Goal: Transaction & Acquisition: Purchase product/service

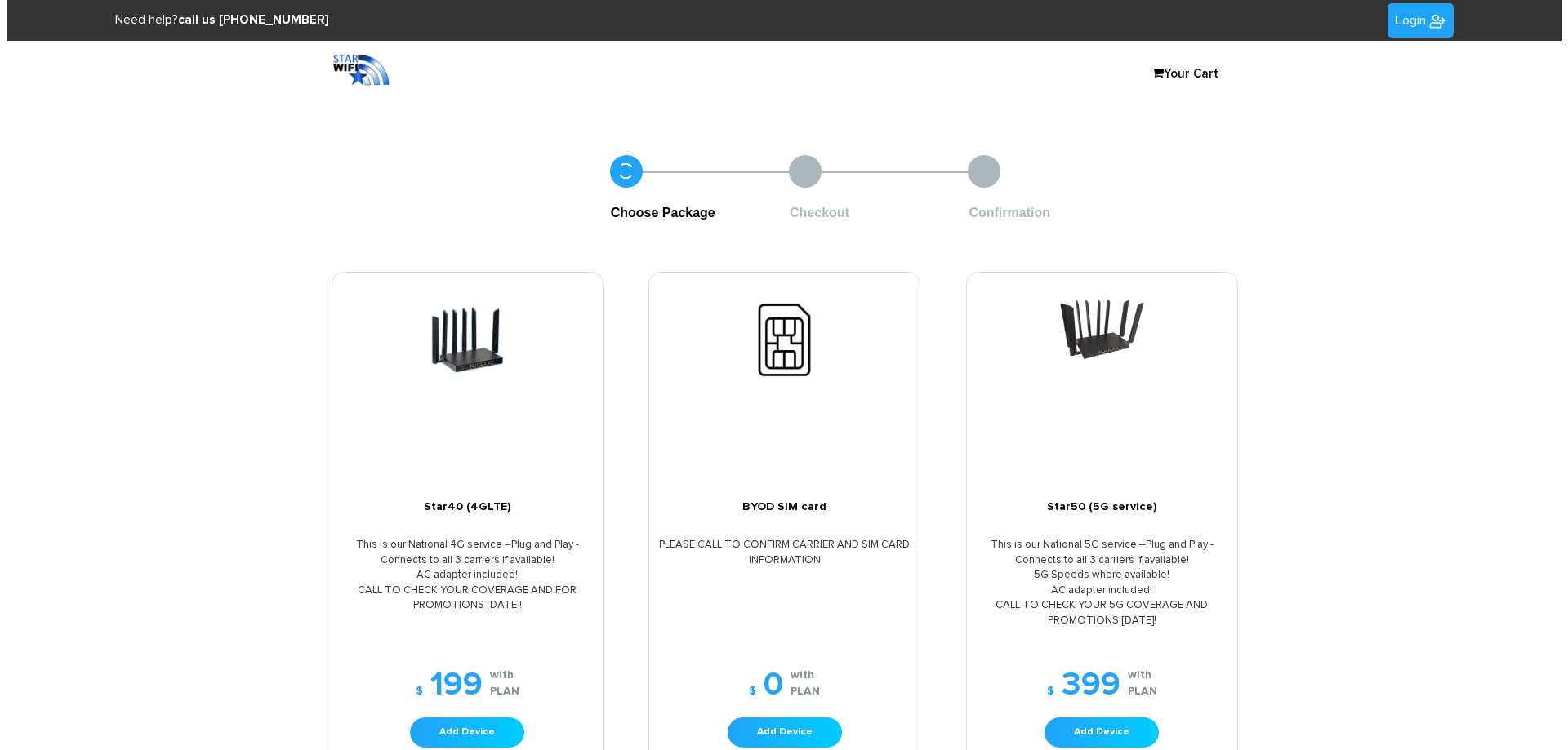
scroll to position [81, 0]
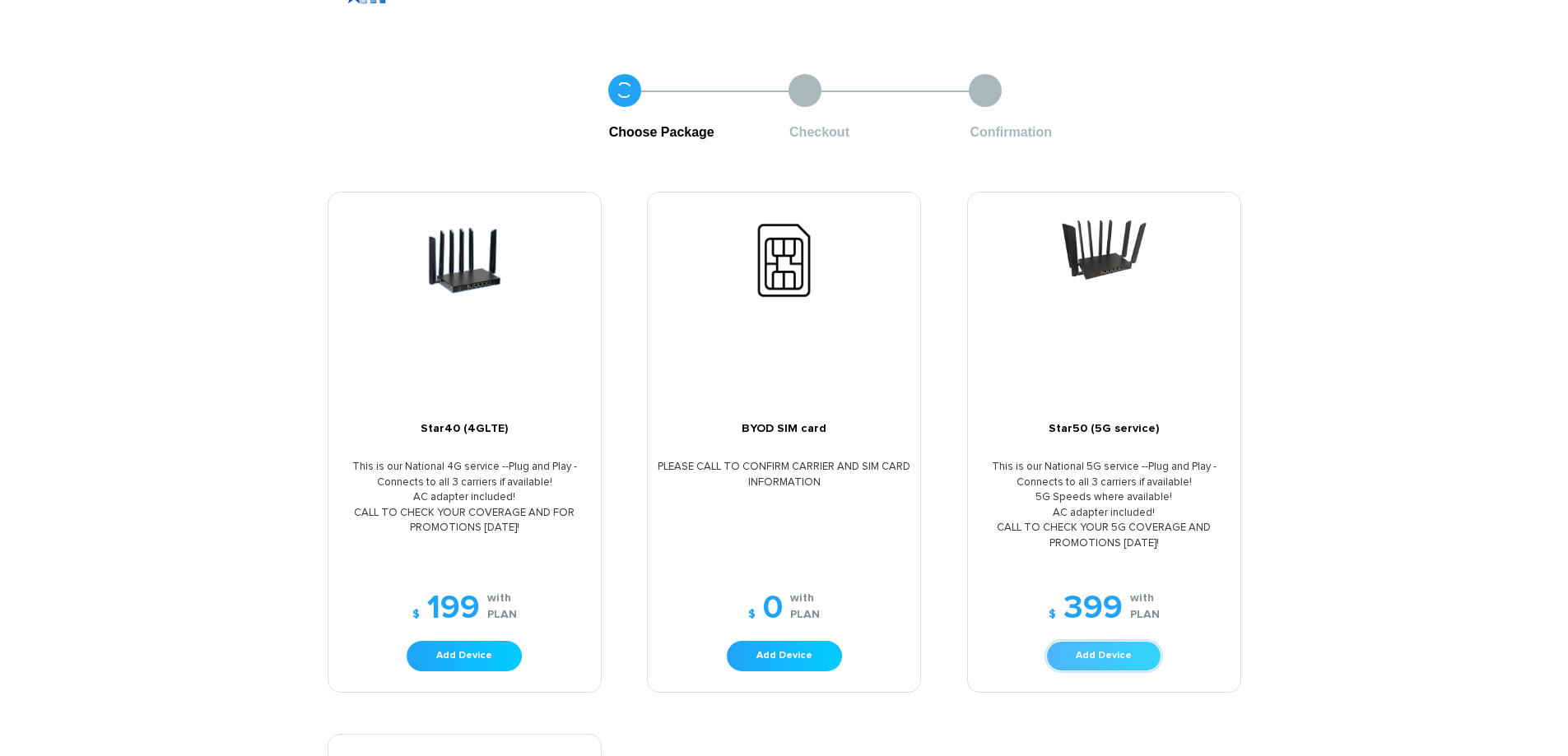
click at [1143, 657] on link "Add Device" at bounding box center [1103, 656] width 116 height 31
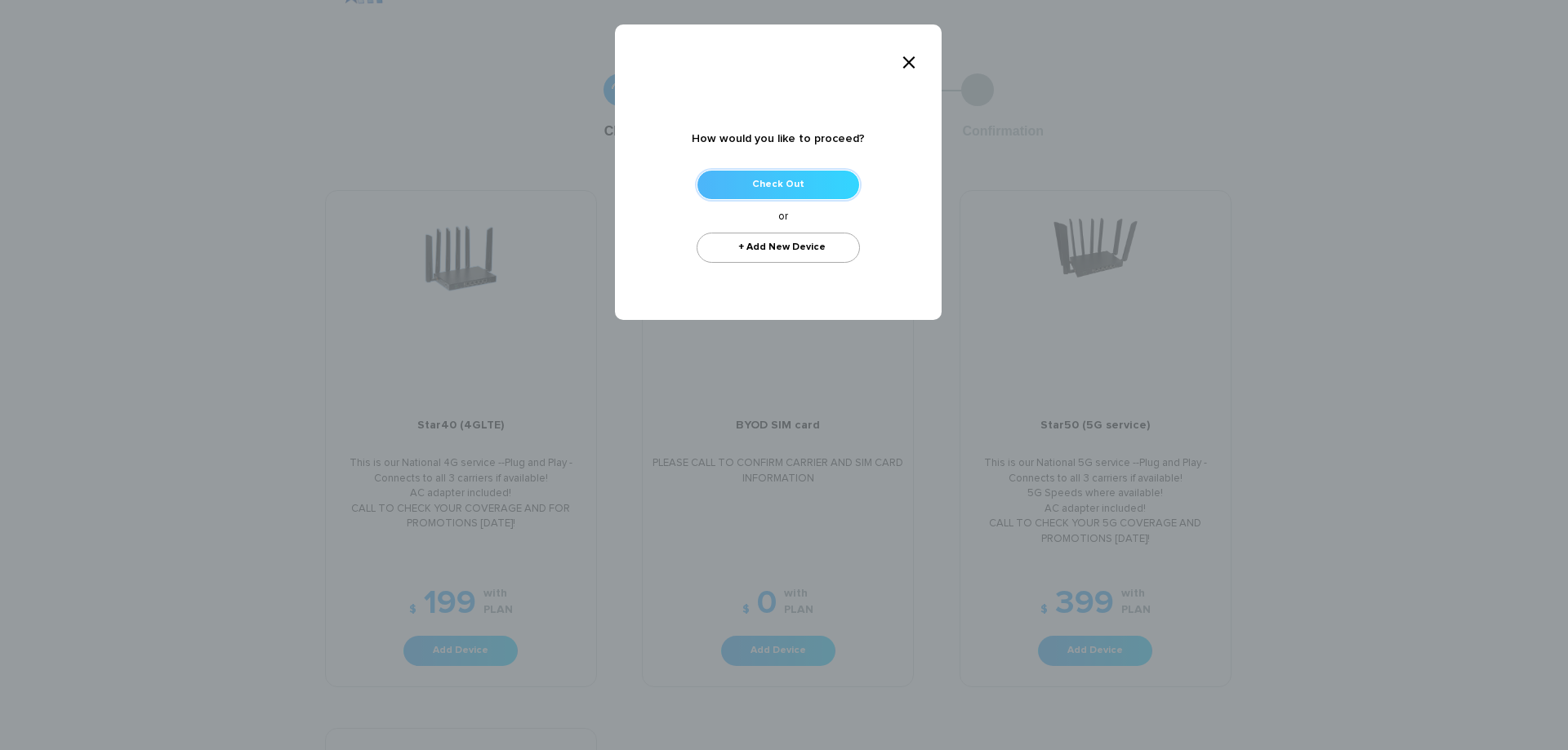
click at [818, 182] on link "Check Out" at bounding box center [778, 184] width 164 height 30
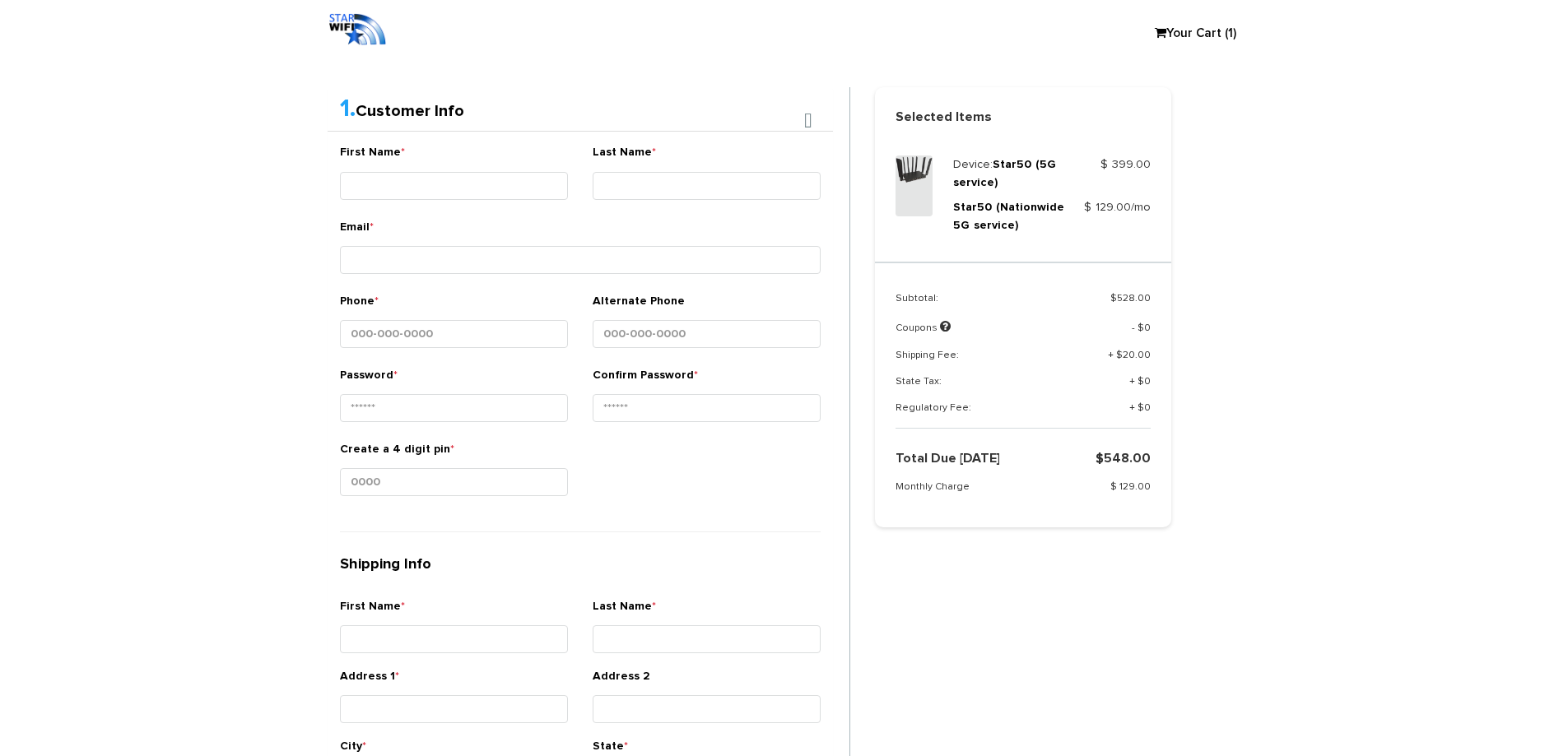
scroll to position [307, 0]
drag, startPoint x: 1104, startPoint y: 460, endPoint x: 1202, endPoint y: 460, distance: 98.0
click at [1202, 460] on div "Selected Items Device: Star50 (5G service) $ 399.00 Star50 (Nationwide 5G servi…" at bounding box center [1059, 306] width 392 height 441
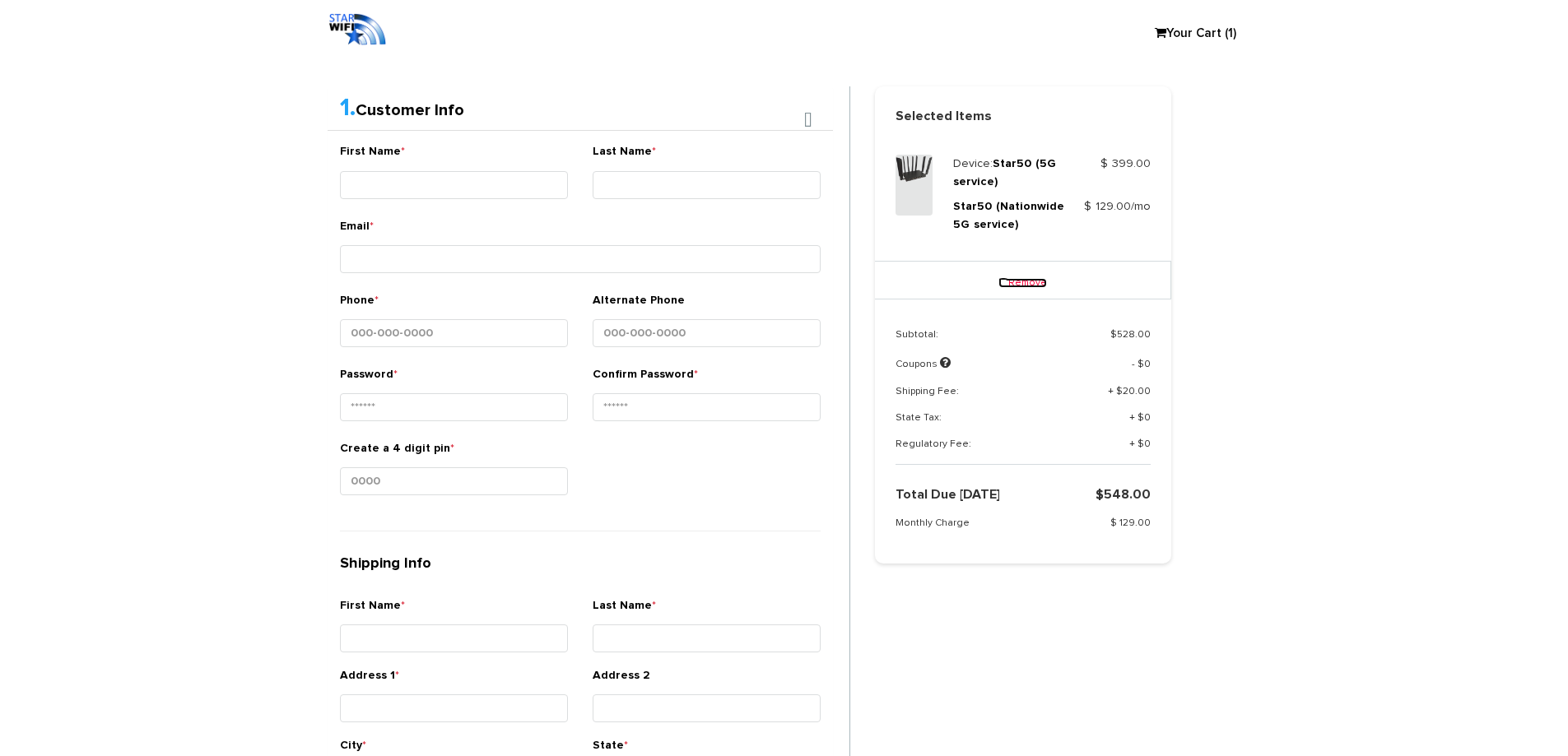
click at [1021, 284] on link "Remove" at bounding box center [1022, 283] width 48 height 10
